Goal: Find specific page/section: Find specific page/section

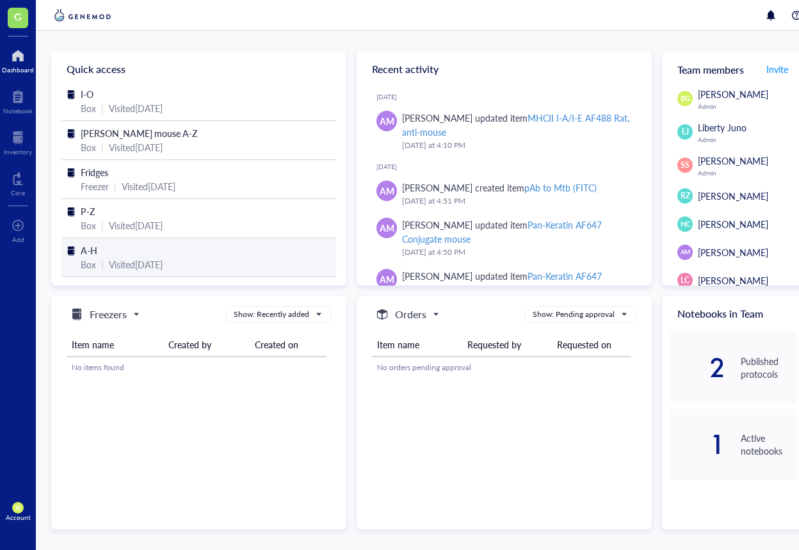
click at [99, 255] on div "A-H" at bounding box center [199, 250] width 236 height 14
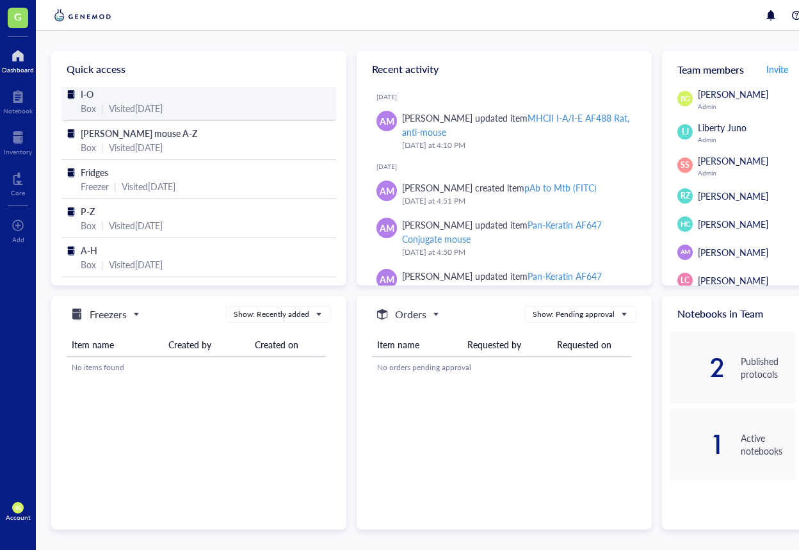
click at [163, 104] on div "Visited [DATE]" at bounding box center [136, 108] width 54 height 14
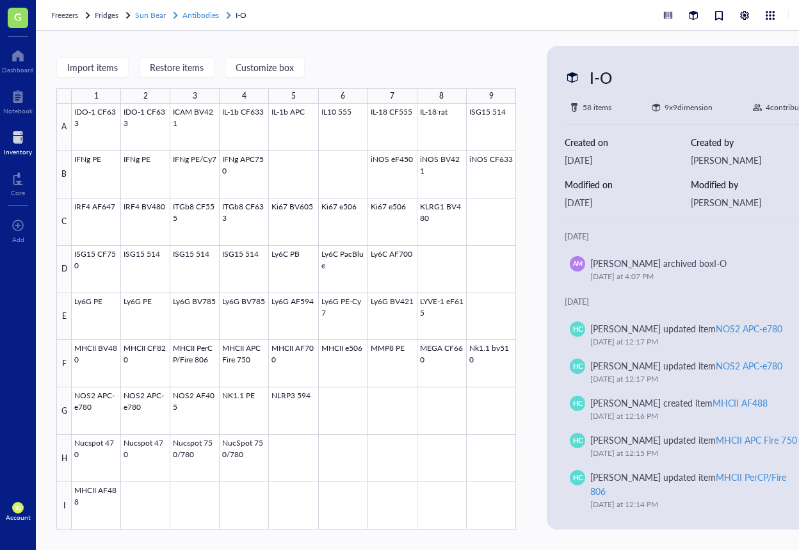
click at [194, 15] on span "Antibodies" at bounding box center [201, 15] width 37 height 11
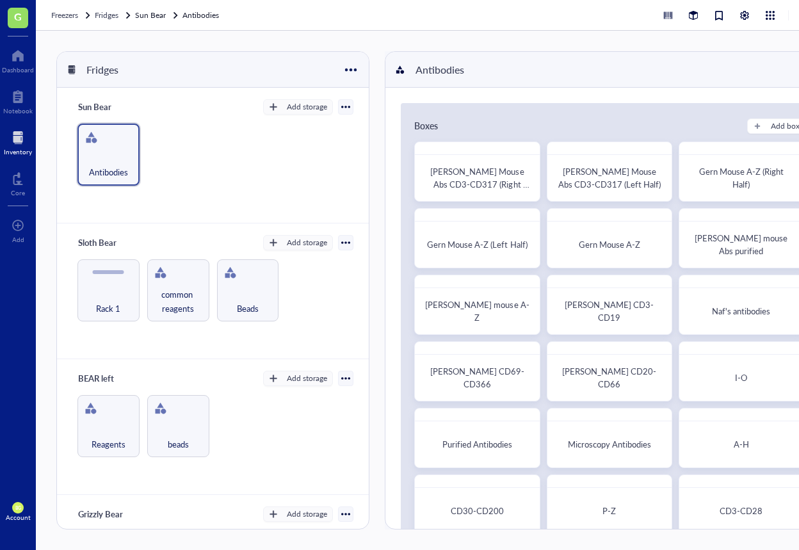
click at [19, 149] on div "Inventory" at bounding box center [18, 152] width 28 height 8
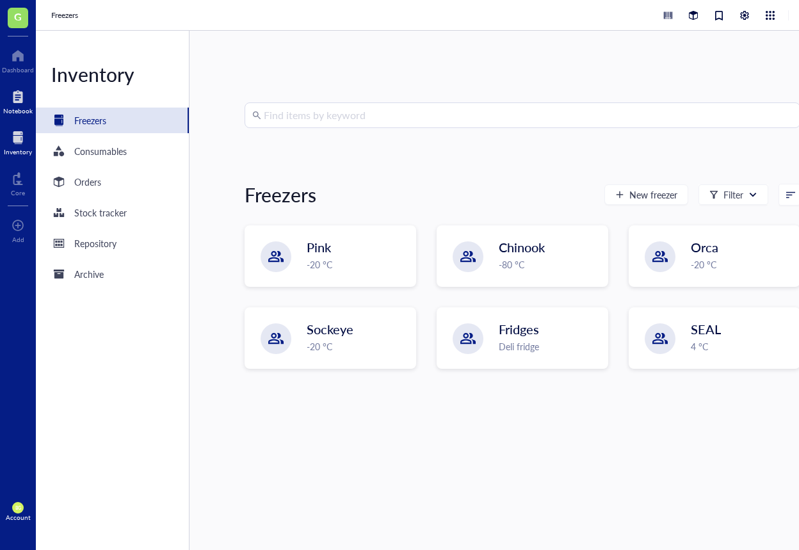
click at [6, 97] on div at bounding box center [17, 96] width 29 height 20
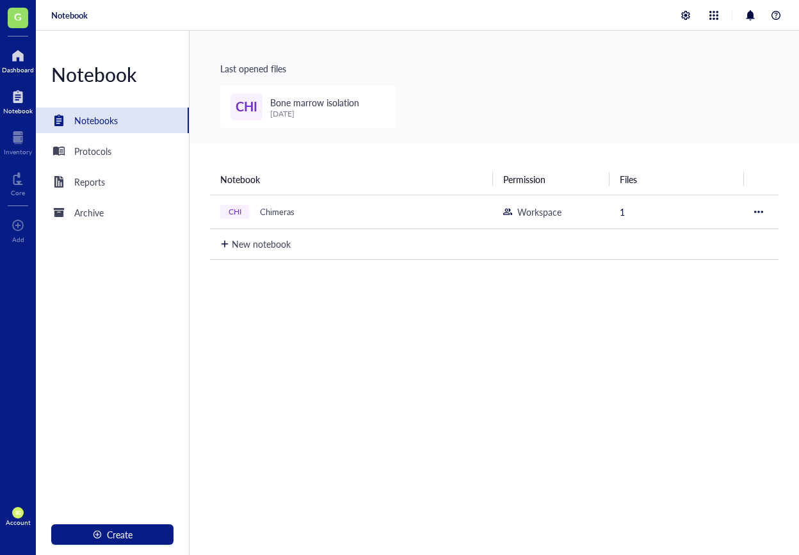
click at [19, 61] on div at bounding box center [18, 55] width 32 height 20
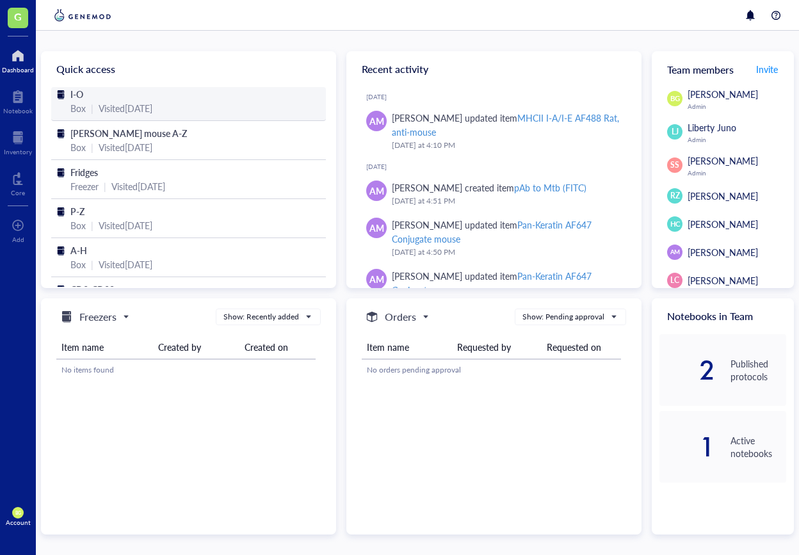
click at [172, 88] on div "I-O" at bounding box center [188, 94] width 236 height 14
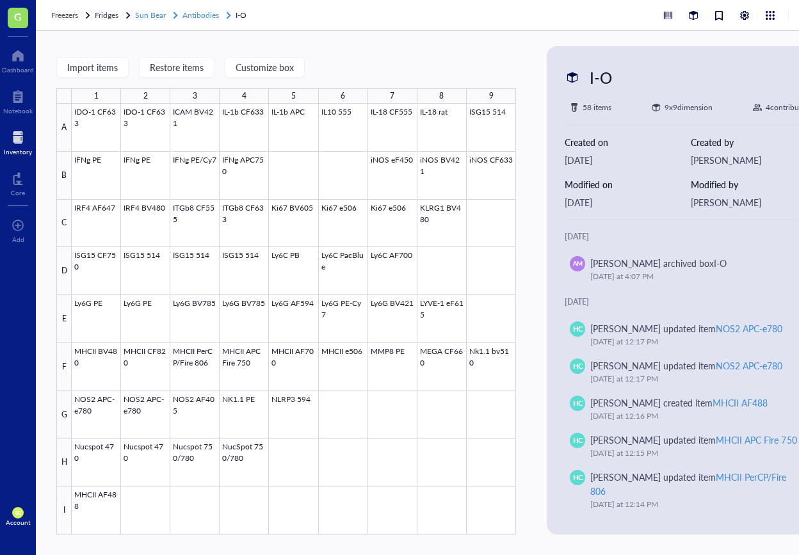
click at [203, 17] on span "Antibodies" at bounding box center [201, 15] width 37 height 11
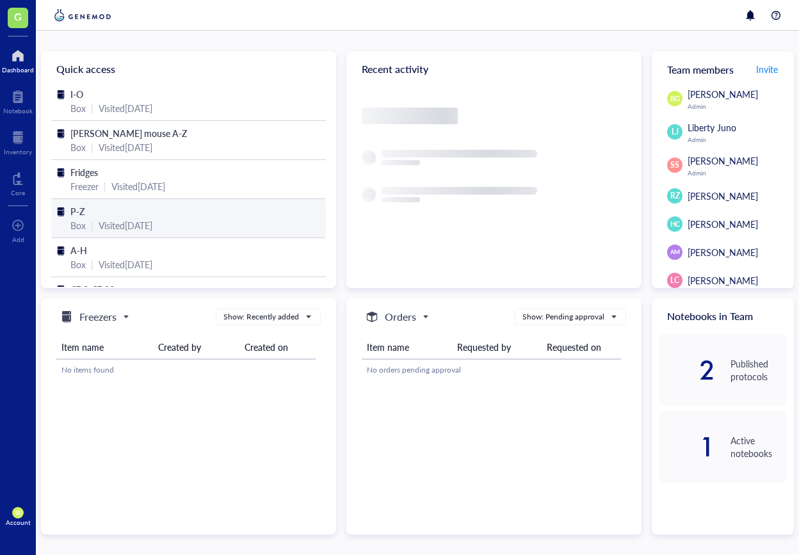
click at [81, 217] on span "P-Z" at bounding box center [77, 211] width 14 height 13
